Goal: Contribute content

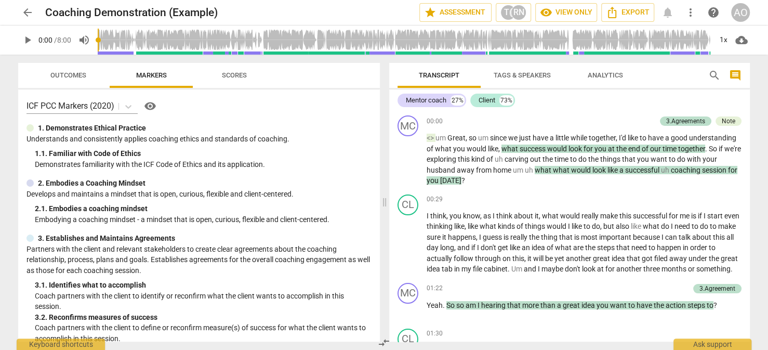
click at [686, 11] on span "more_vert" at bounding box center [690, 12] width 12 height 12
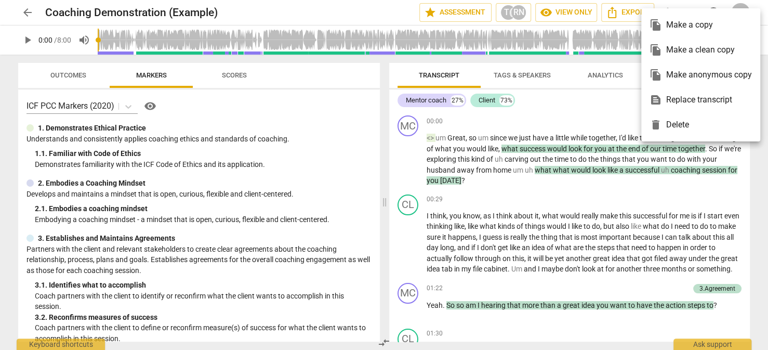
click at [690, 4] on div at bounding box center [384, 175] width 768 height 350
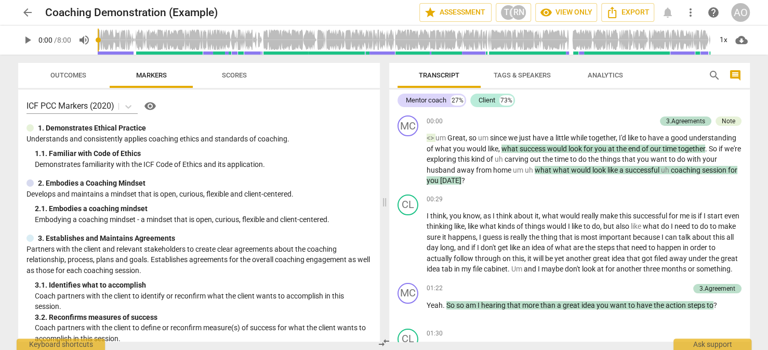
click at [691, 12] on span "more_vert" at bounding box center [690, 12] width 12 height 12
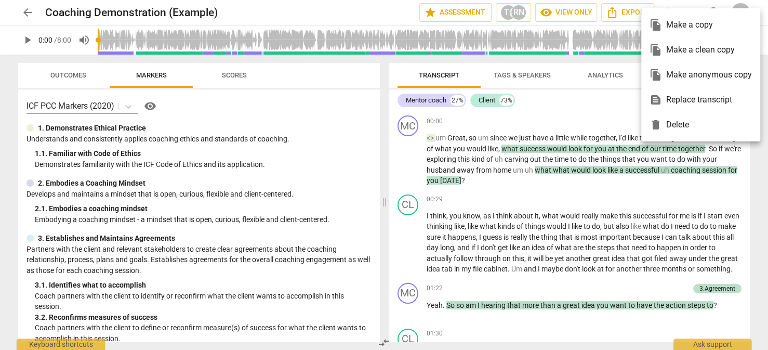
click at [331, 18] on div at bounding box center [384, 175] width 768 height 350
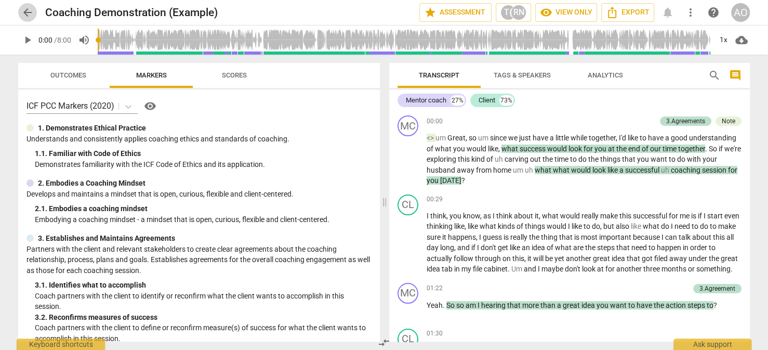
click at [29, 11] on span "arrow_back" at bounding box center [27, 12] width 12 height 12
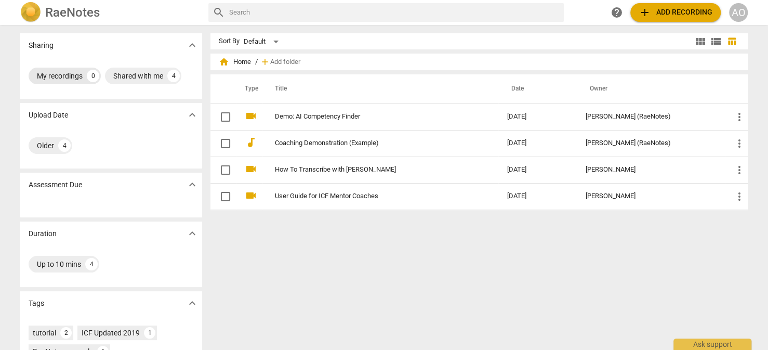
click at [60, 74] on div "My recordings" at bounding box center [60, 76] width 46 height 10
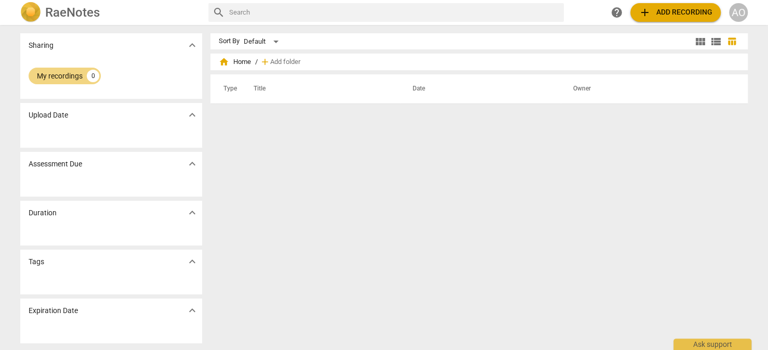
click at [683, 11] on span "add Add recording" at bounding box center [675, 12] width 74 height 12
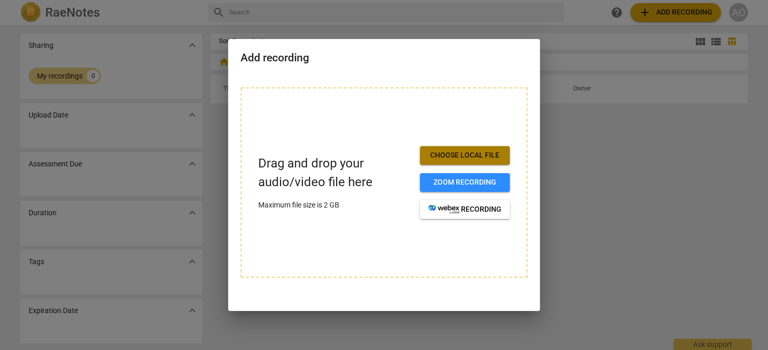
click at [465, 160] on span "Choose local file" at bounding box center [464, 155] width 73 height 10
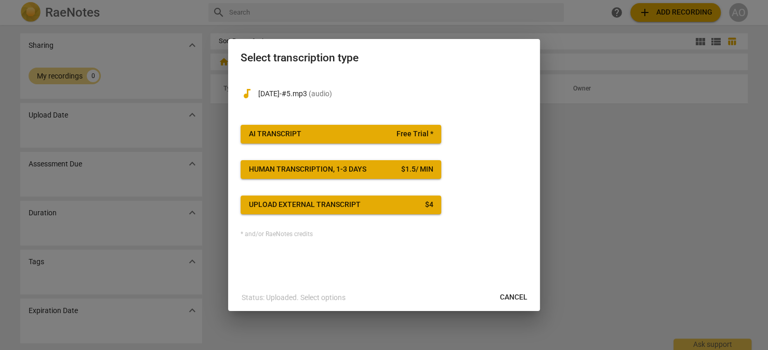
click at [513, 298] on span "Cancel" at bounding box center [514, 297] width 28 height 10
